Goal: Information Seeking & Learning: Learn about a topic

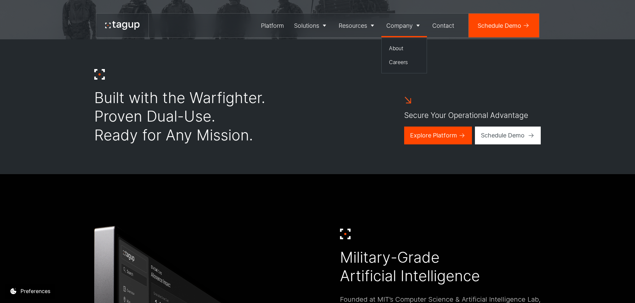
scroll to position [264, 0]
click at [400, 59] on div "Careers" at bounding box center [404, 62] width 30 height 8
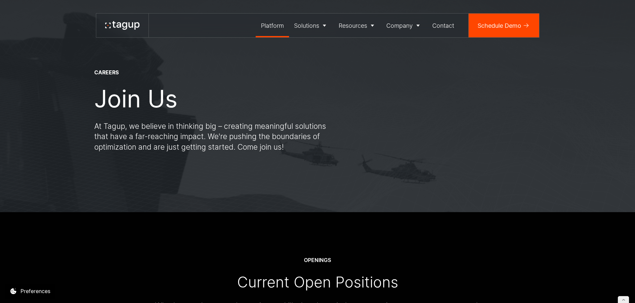
click at [272, 28] on div "Platform" at bounding box center [272, 25] width 23 height 9
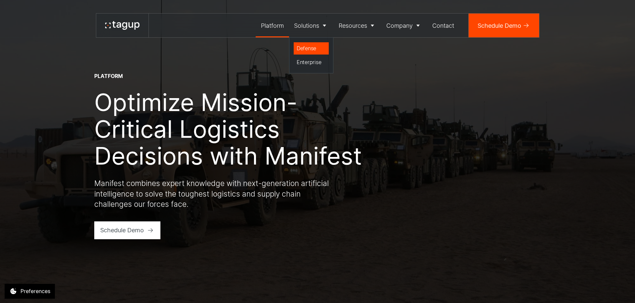
click at [317, 54] on link "Defense" at bounding box center [311, 48] width 35 height 13
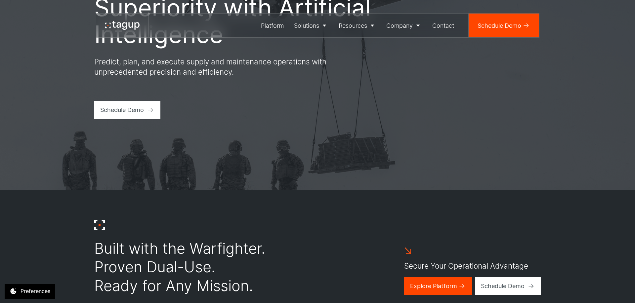
scroll to position [264, 0]
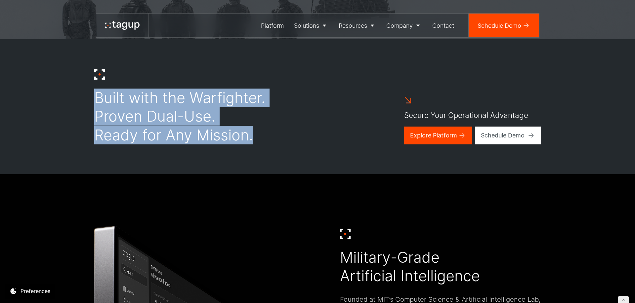
drag, startPoint x: 259, startPoint y: 135, endPoint x: 95, endPoint y: 94, distance: 168.7
click at [95, 94] on div "Built with the Warfighter. Proven Dual-Use. Ready for Any Mission." at bounding box center [179, 117] width 171 height 56
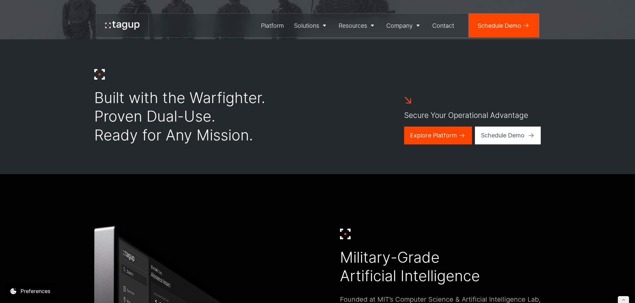
click at [95, 94] on div "Built with the Warfighter. Proven Dual-Use. Ready for Any Mission." at bounding box center [179, 117] width 171 height 56
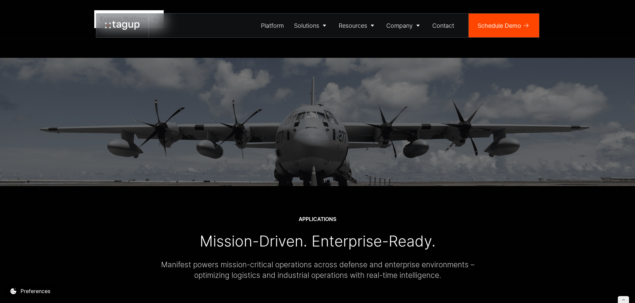
scroll to position [1658, 0]
